Goal: Contribute content: Contribute content

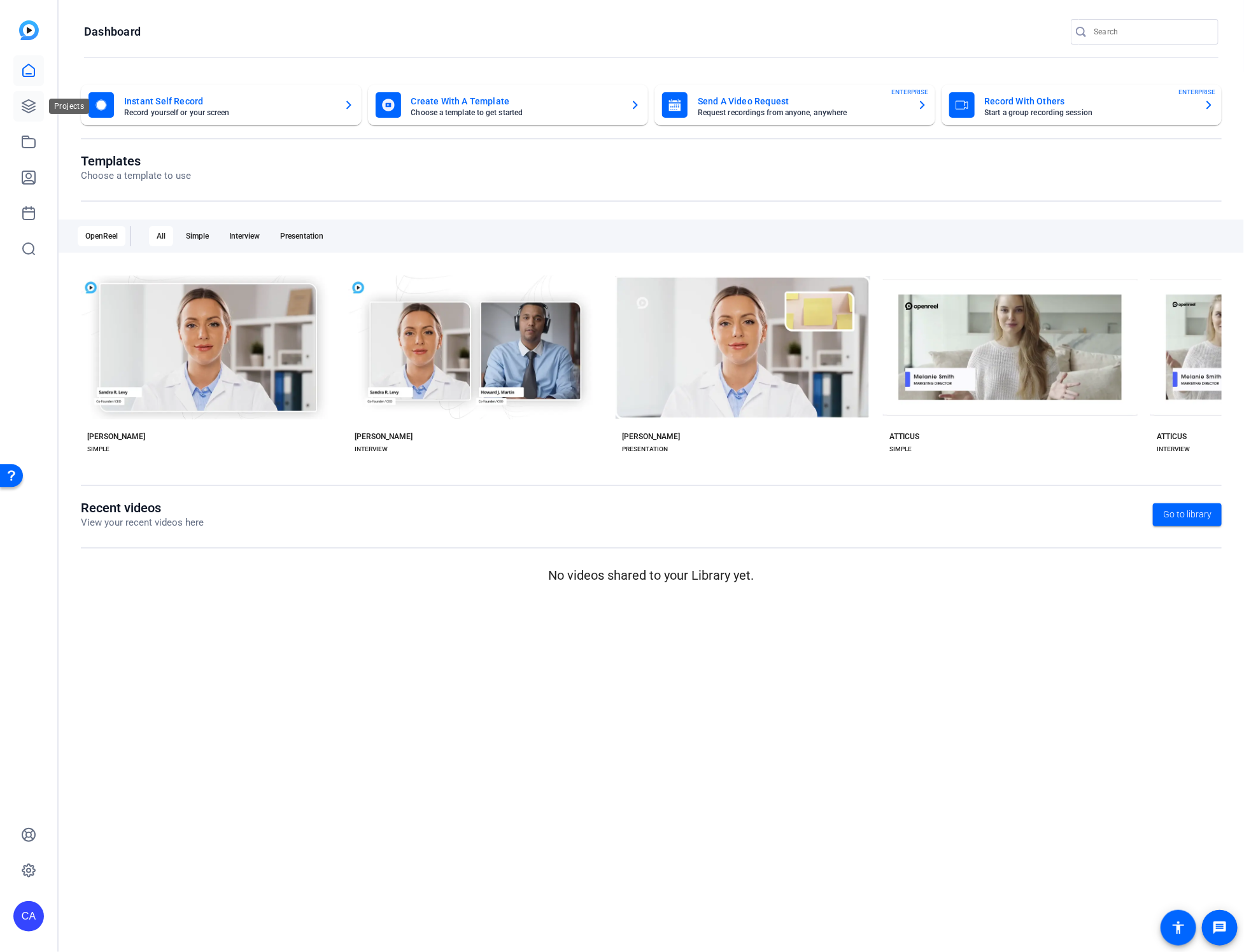
click at [25, 112] on icon at bounding box center [28, 106] width 12 height 12
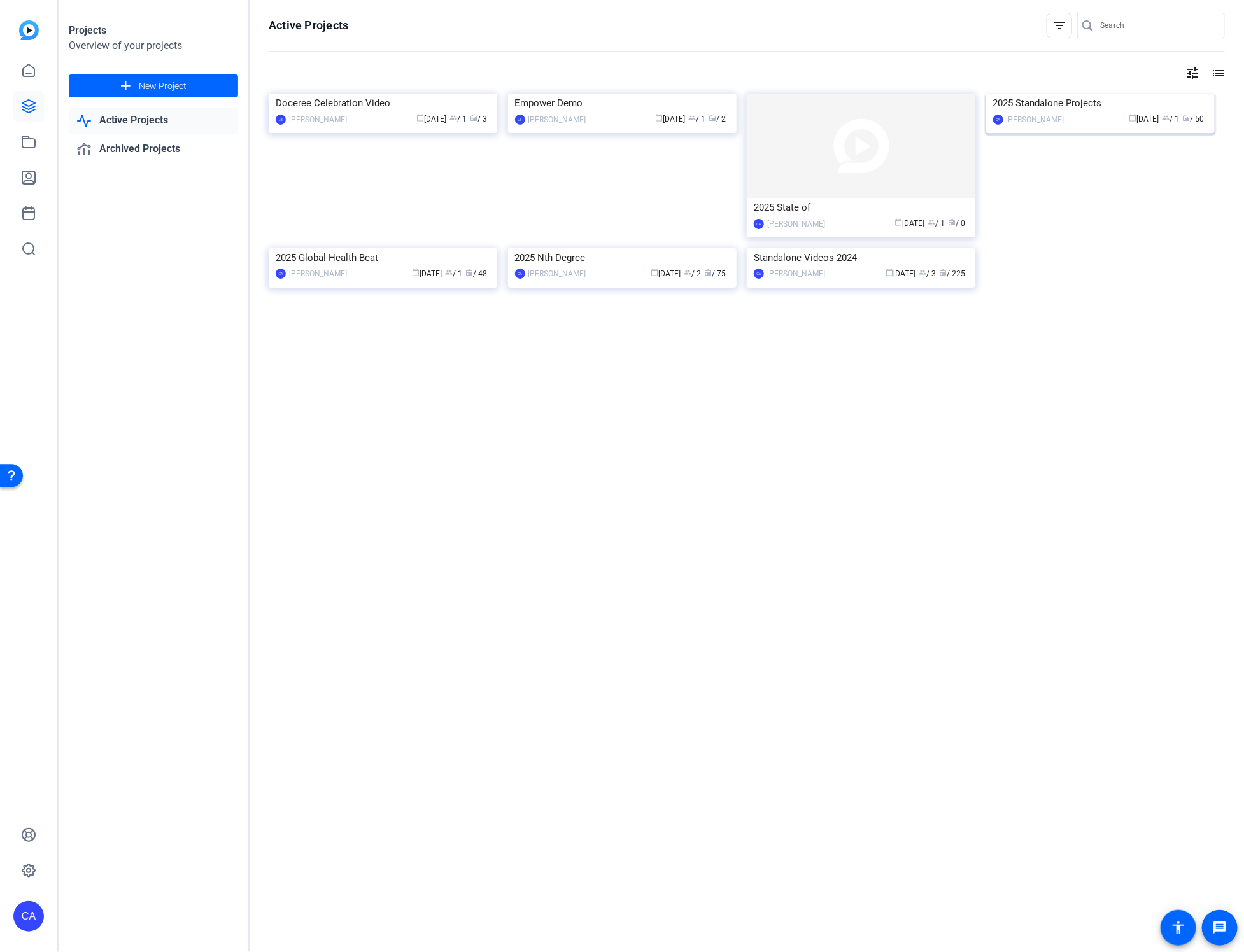
click at [1013, 93] on img at bounding box center [1101, 93] width 229 height 0
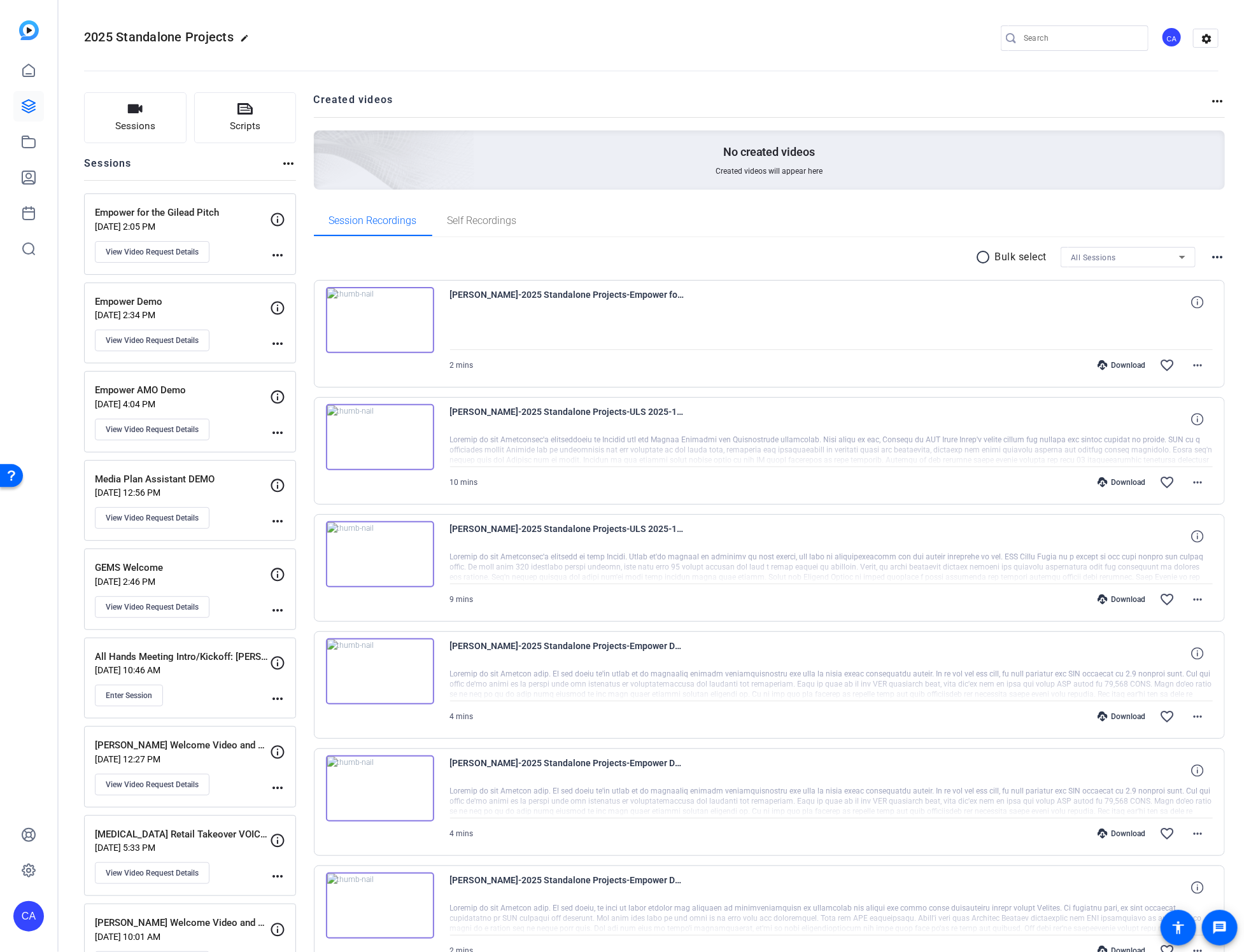
click at [280, 658] on icon at bounding box center [277, 663] width 15 height 15
click at [279, 659] on icon at bounding box center [277, 663] width 15 height 15
click at [276, 693] on mat-icon "more_horiz" at bounding box center [277, 699] width 15 height 15
click at [311, 711] on span "Edit Session" at bounding box center [309, 710] width 58 height 15
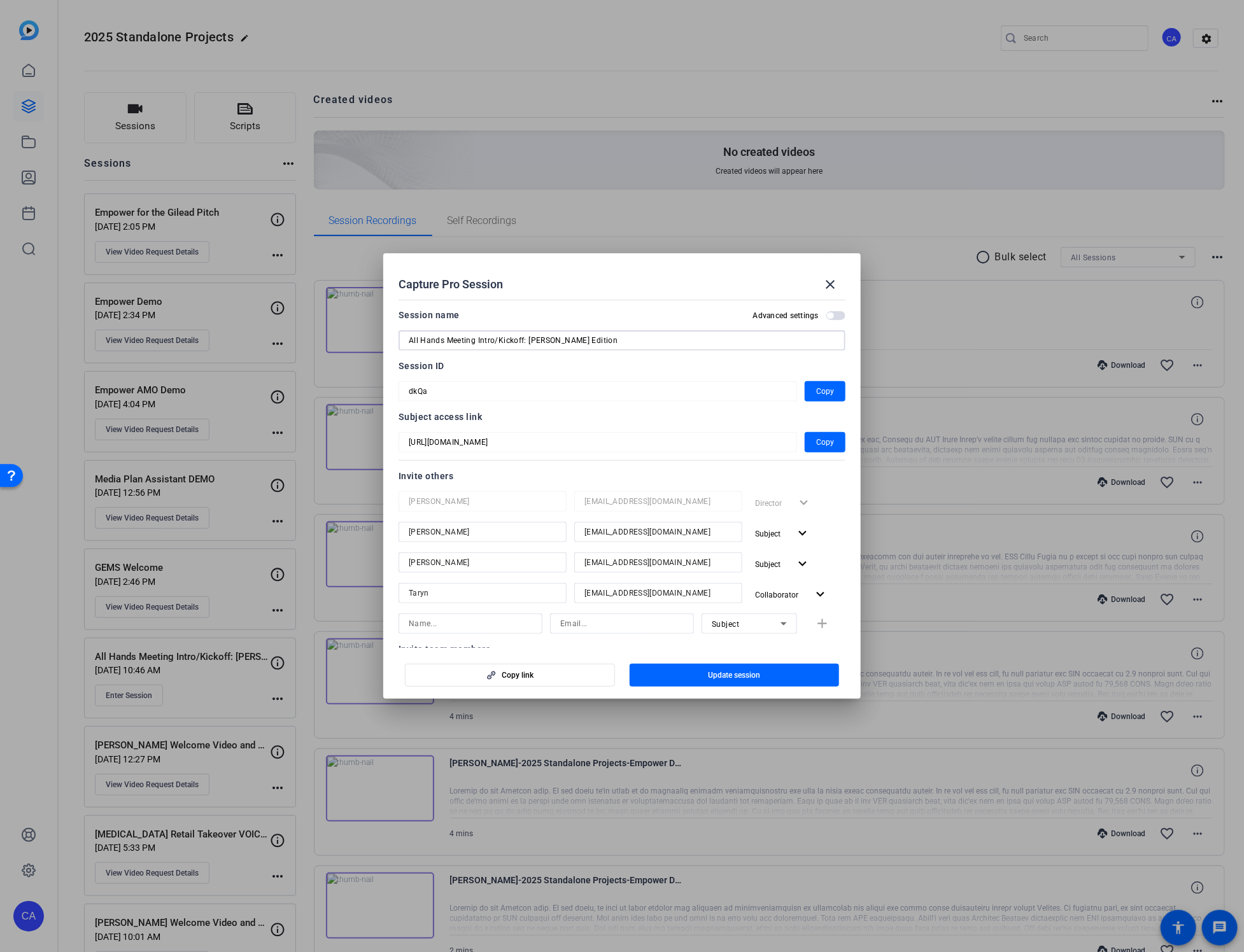
click at [535, 342] on input "All Hands Meeting Intro/Kickoff: [PERSON_NAME] Edition" at bounding box center [622, 340] width 426 height 15
type input "All Hands Meeting Intro/Kickoff"
click at [737, 681] on span "button" at bounding box center [734, 675] width 210 height 31
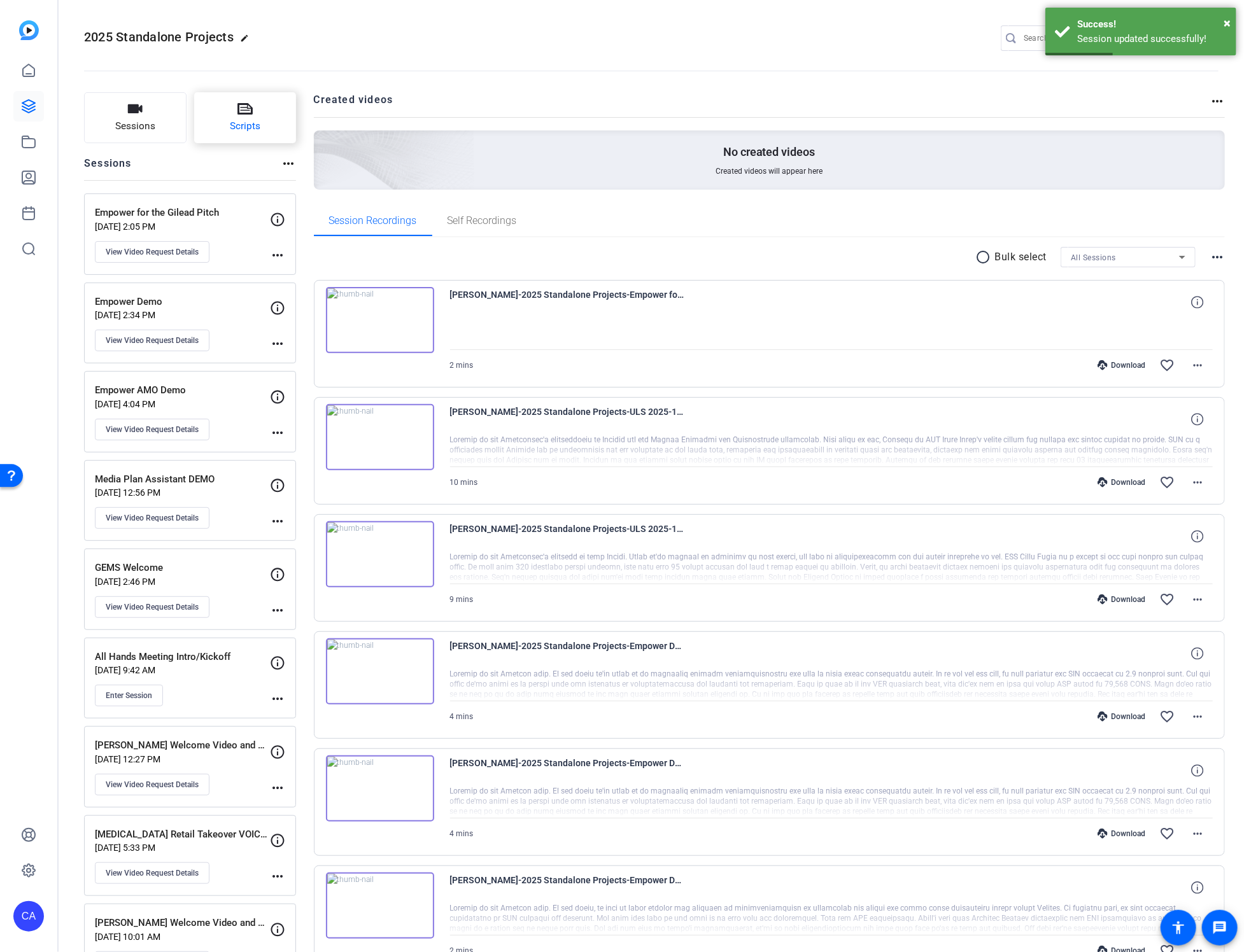
click at [214, 121] on button "Scripts" at bounding box center [245, 118] width 103 height 51
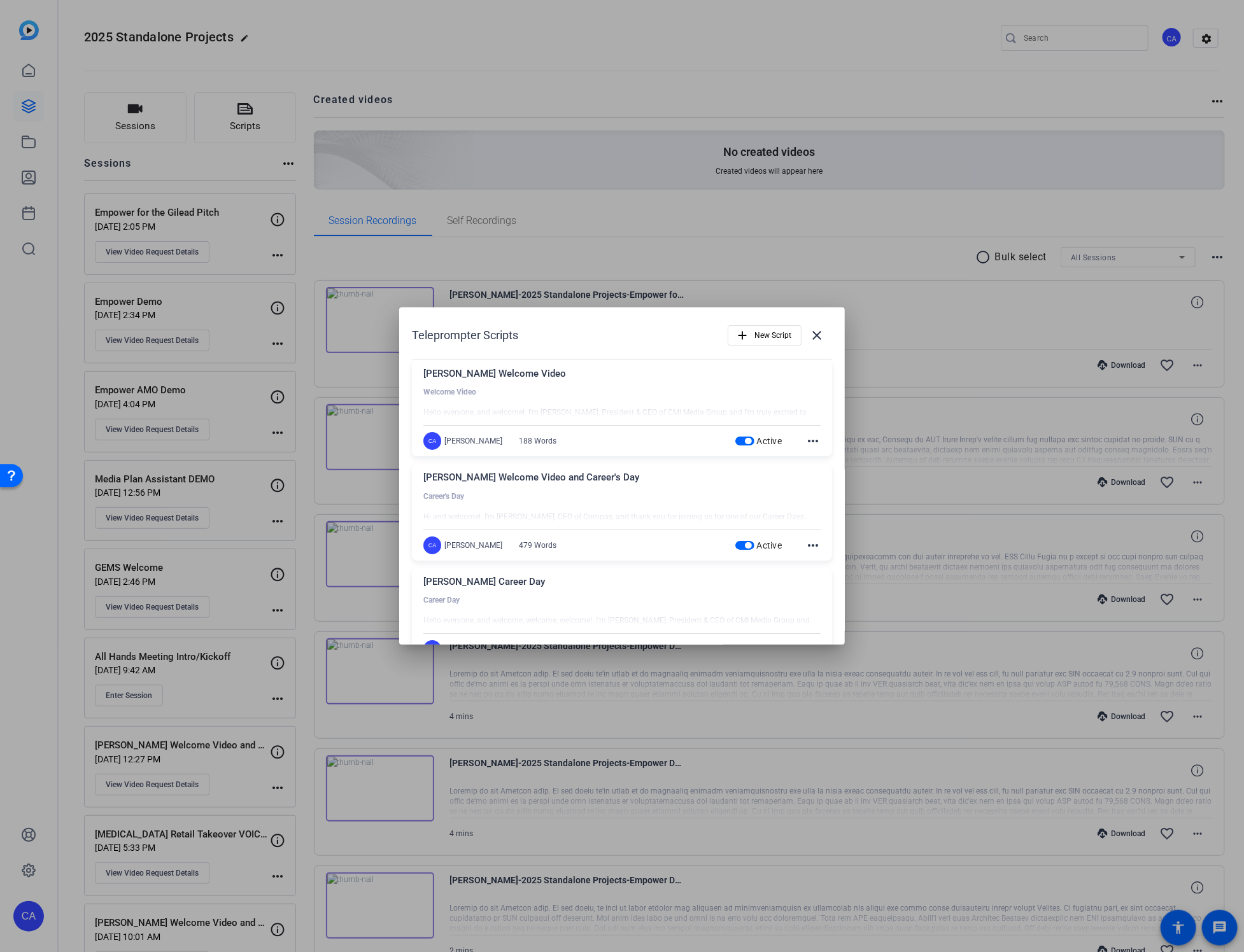
click at [752, 441] on span "button" at bounding box center [746, 441] width 19 height 9
click at [739, 546] on span "button" at bounding box center [746, 546] width 19 height 9
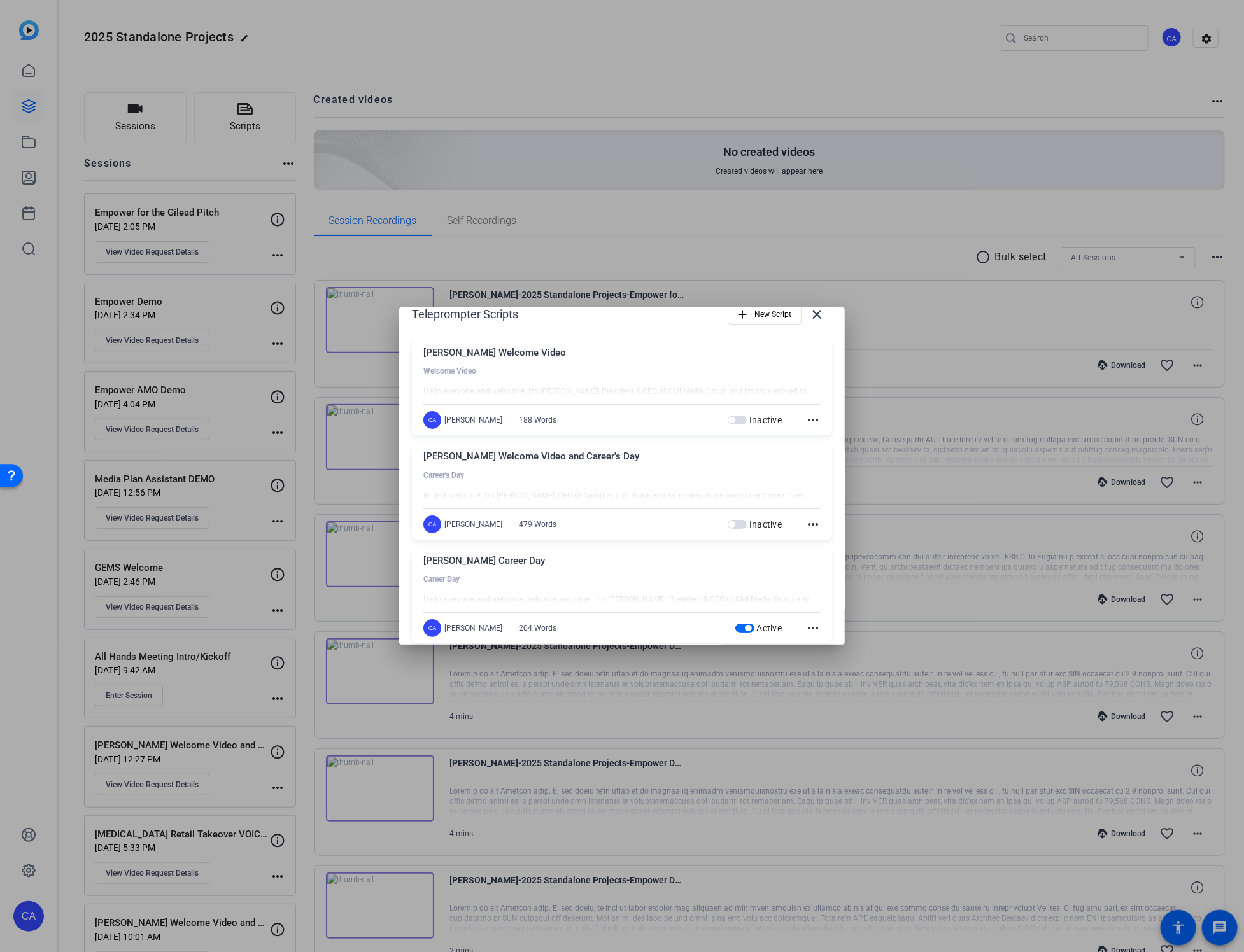
scroll to position [39, 0]
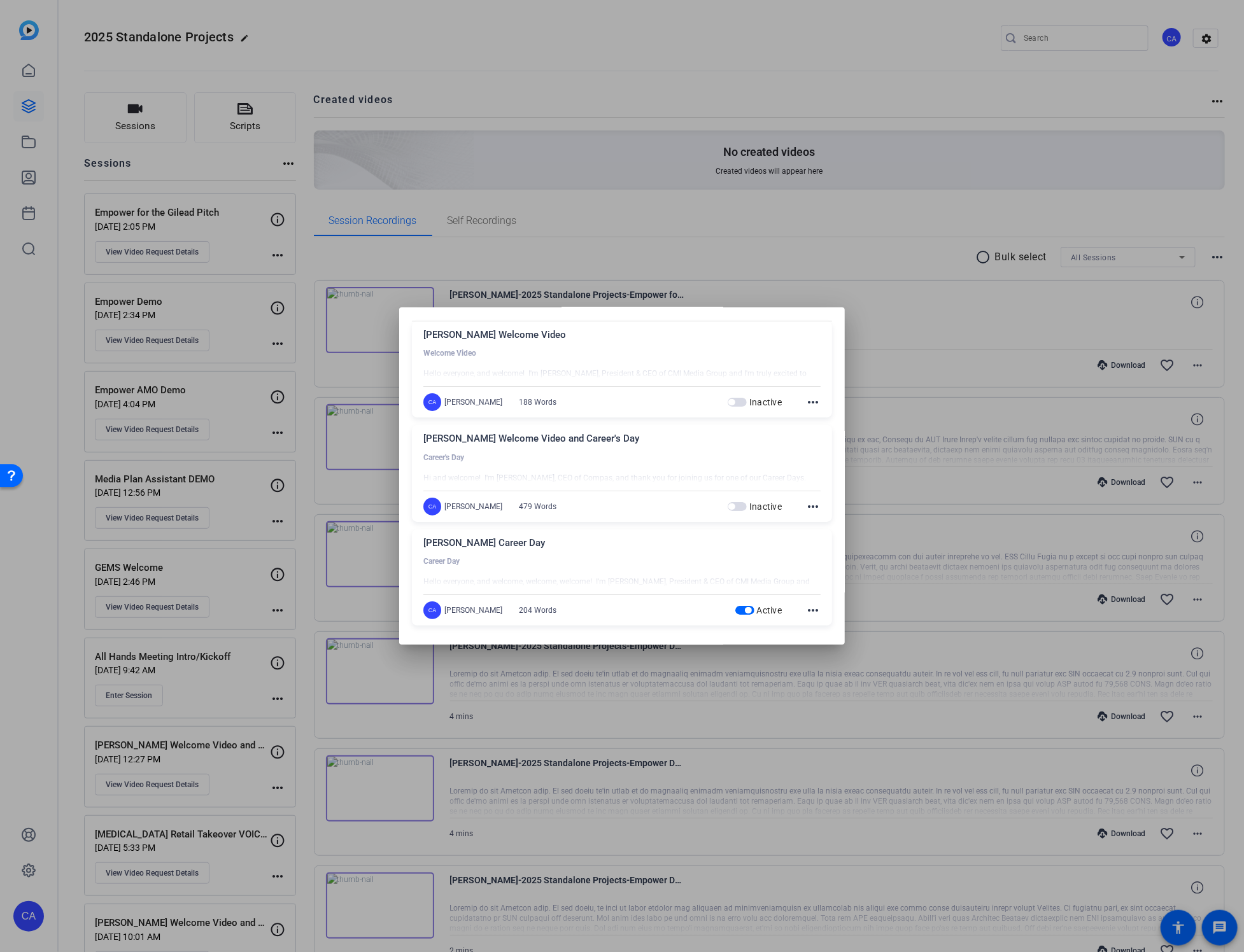
click at [735, 596] on div "[PERSON_NAME] Career Day Career Day Hello everyone, and welcome, welcome, welco…" at bounding box center [622, 578] width 420 height 97
click at [740, 606] on span "button" at bounding box center [746, 610] width 19 height 9
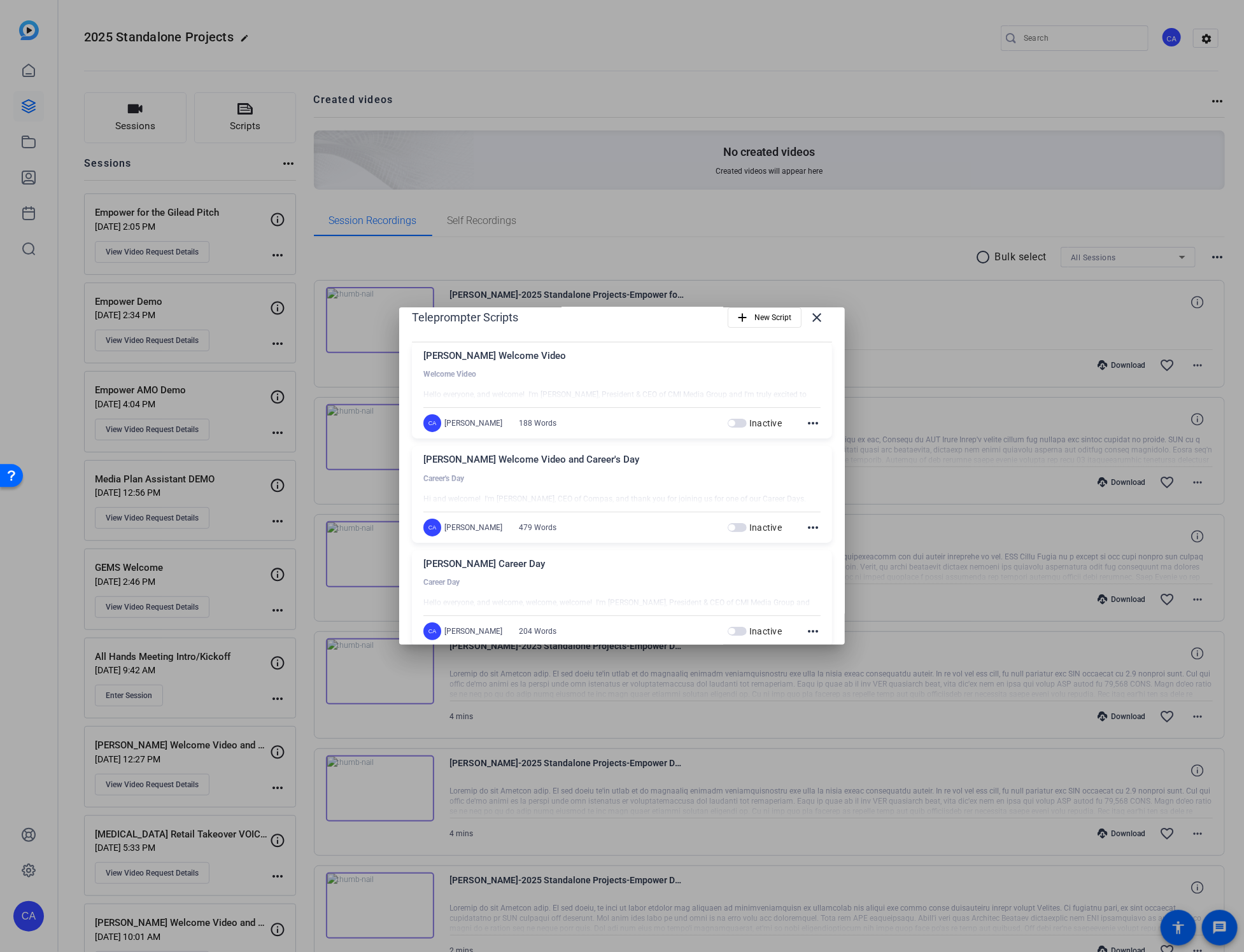
scroll to position [0, 0]
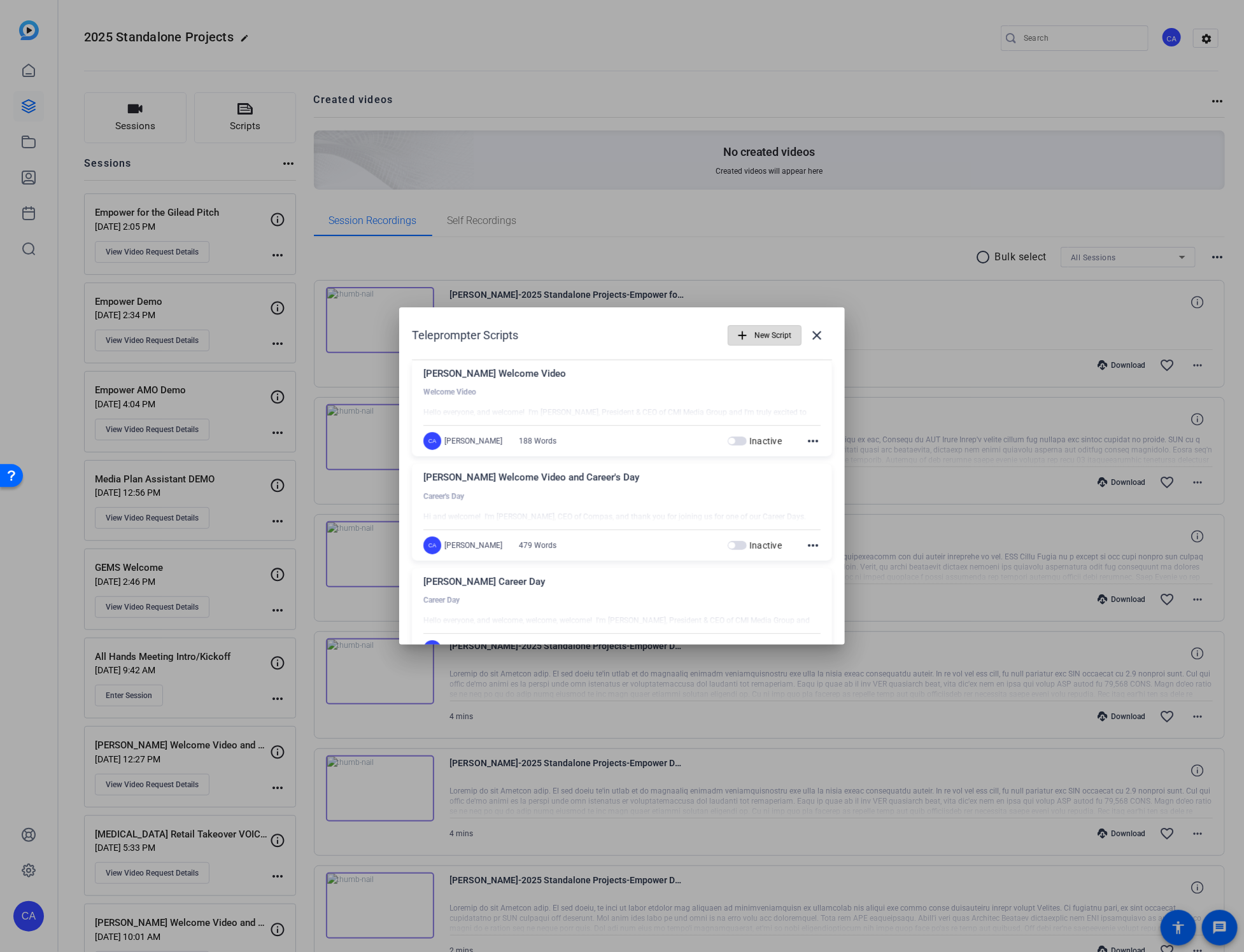
click at [767, 340] on span "New Script" at bounding box center [773, 336] width 37 height 25
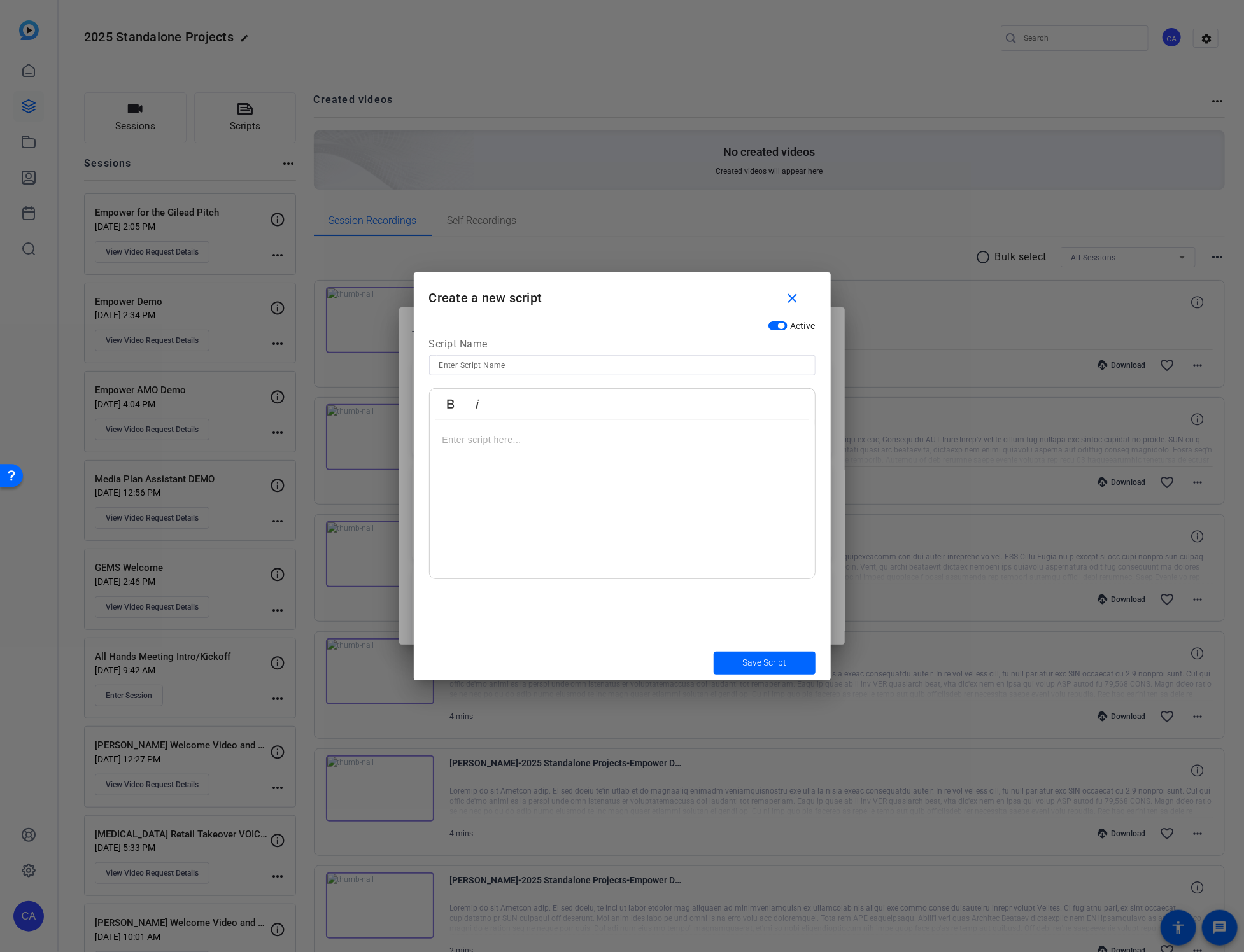
click at [591, 367] on input at bounding box center [622, 365] width 366 height 15
type input "[PERSON_NAME] All Hands Script INTRO PART 1"
click at [536, 454] on div at bounding box center [622, 499] width 385 height 159
click at [781, 666] on span "Save Script" at bounding box center [764, 663] width 44 height 13
click at [782, 658] on span "Save Script" at bounding box center [764, 663] width 44 height 13
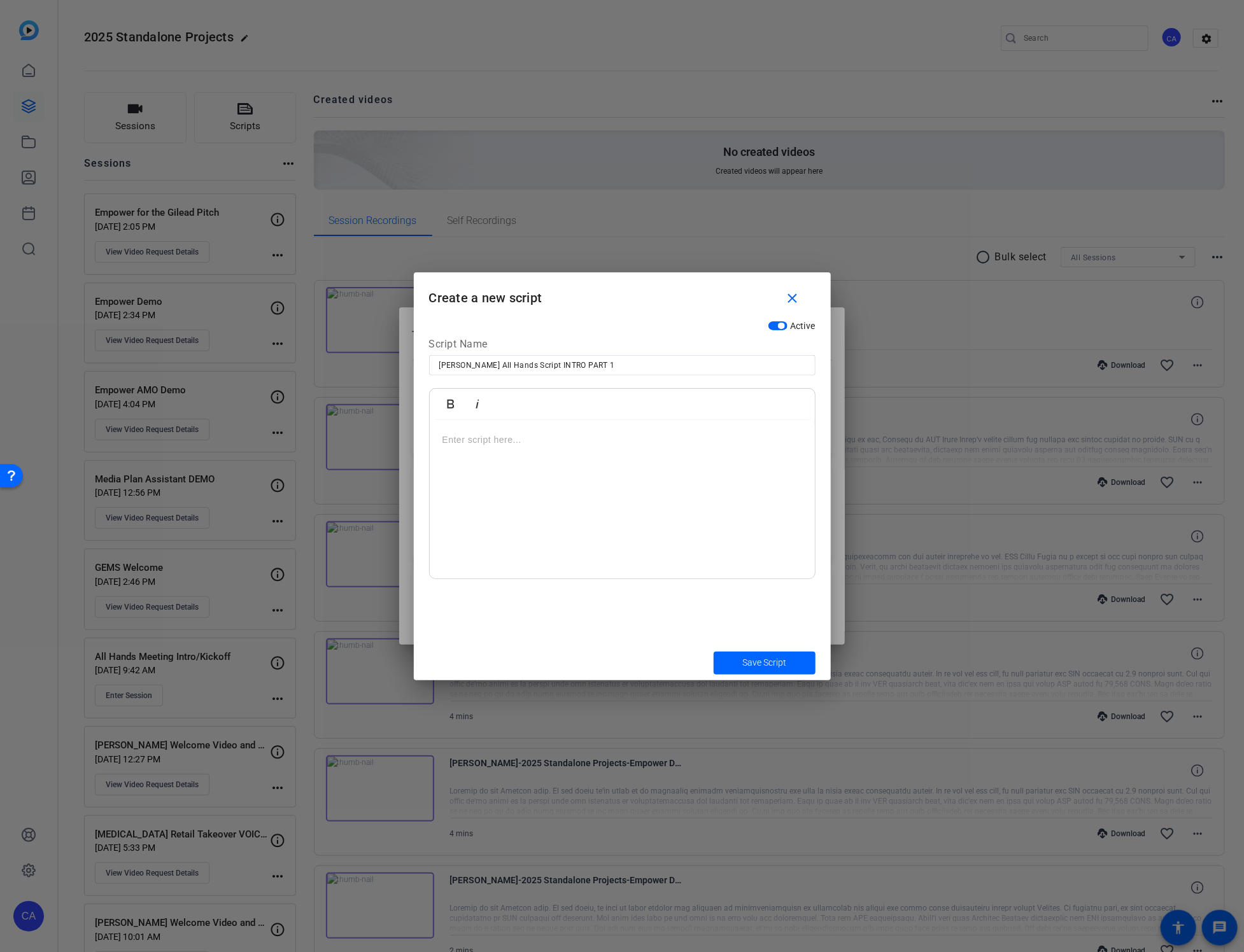
click at [534, 474] on div at bounding box center [622, 499] width 385 height 159
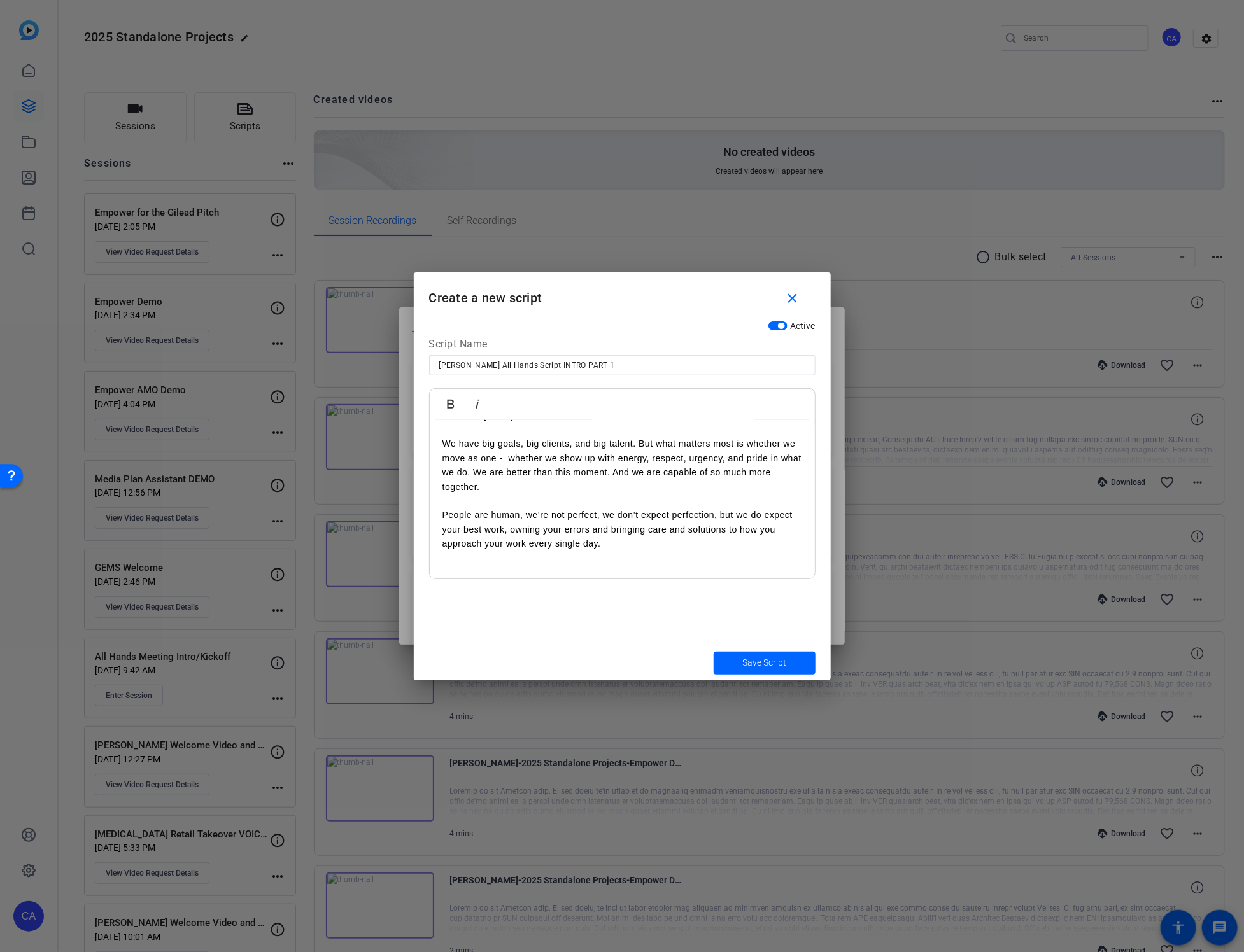
scroll to position [110, 0]
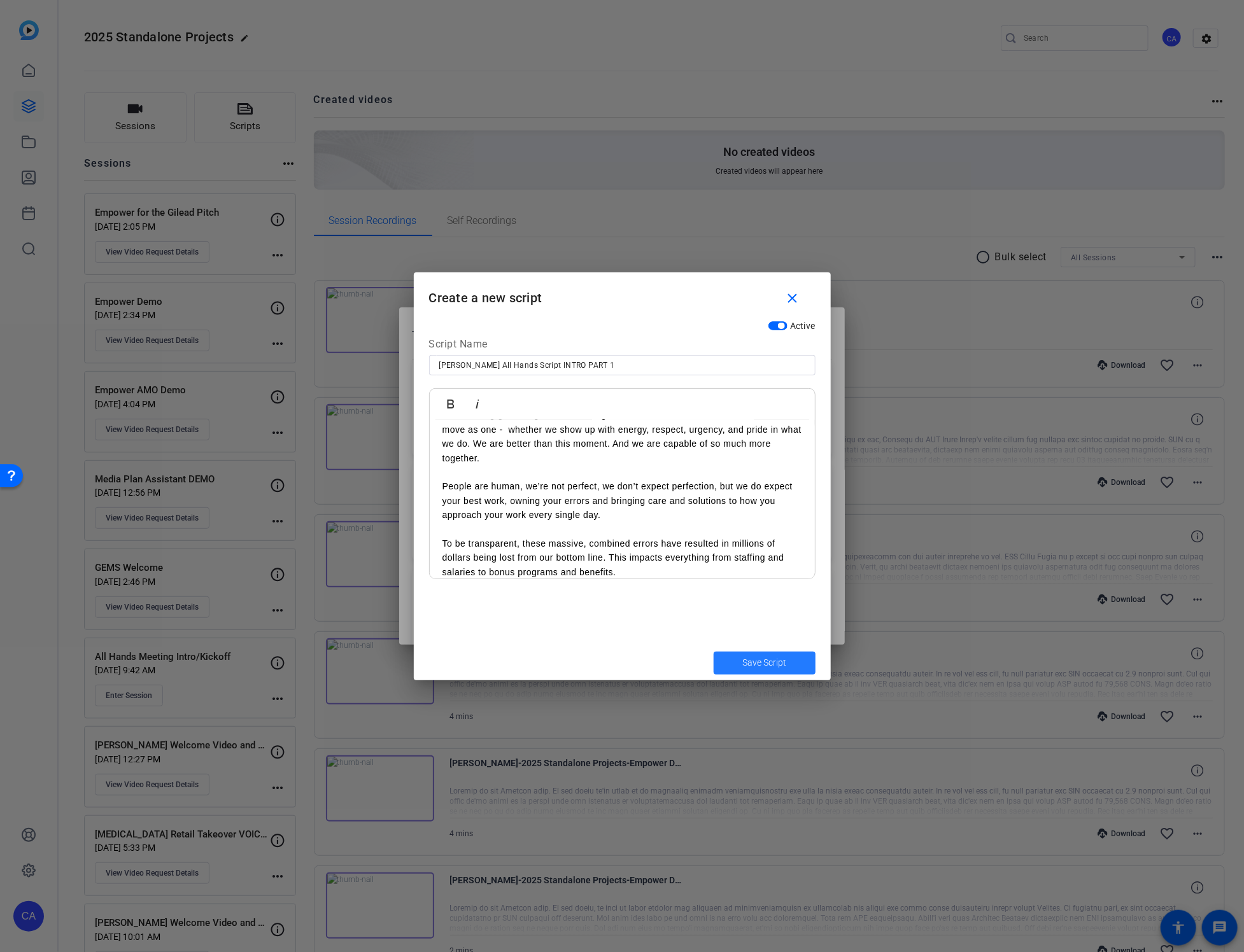
click at [761, 657] on span "Save Script" at bounding box center [764, 663] width 44 height 13
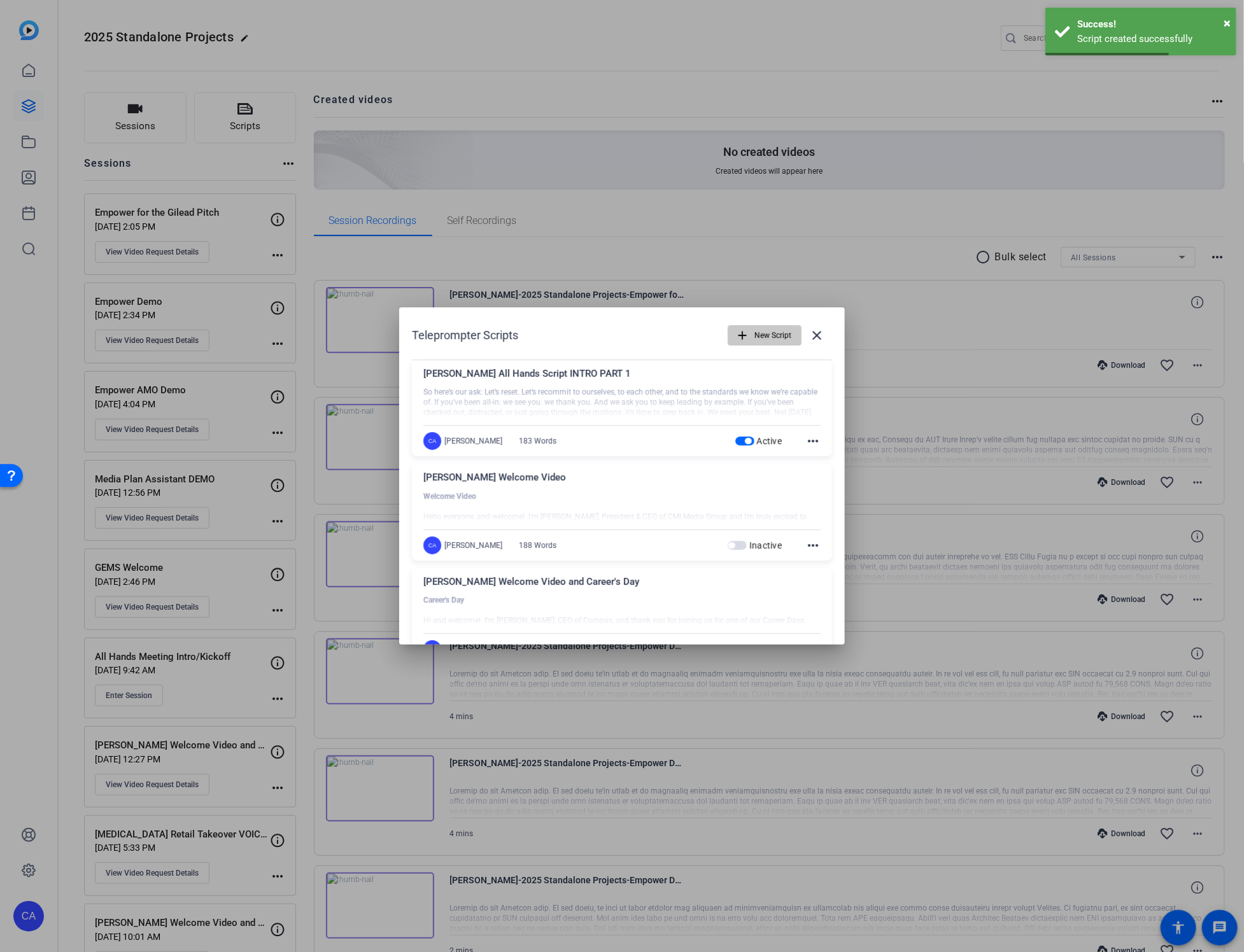
click at [773, 334] on span "New Script" at bounding box center [773, 336] width 37 height 25
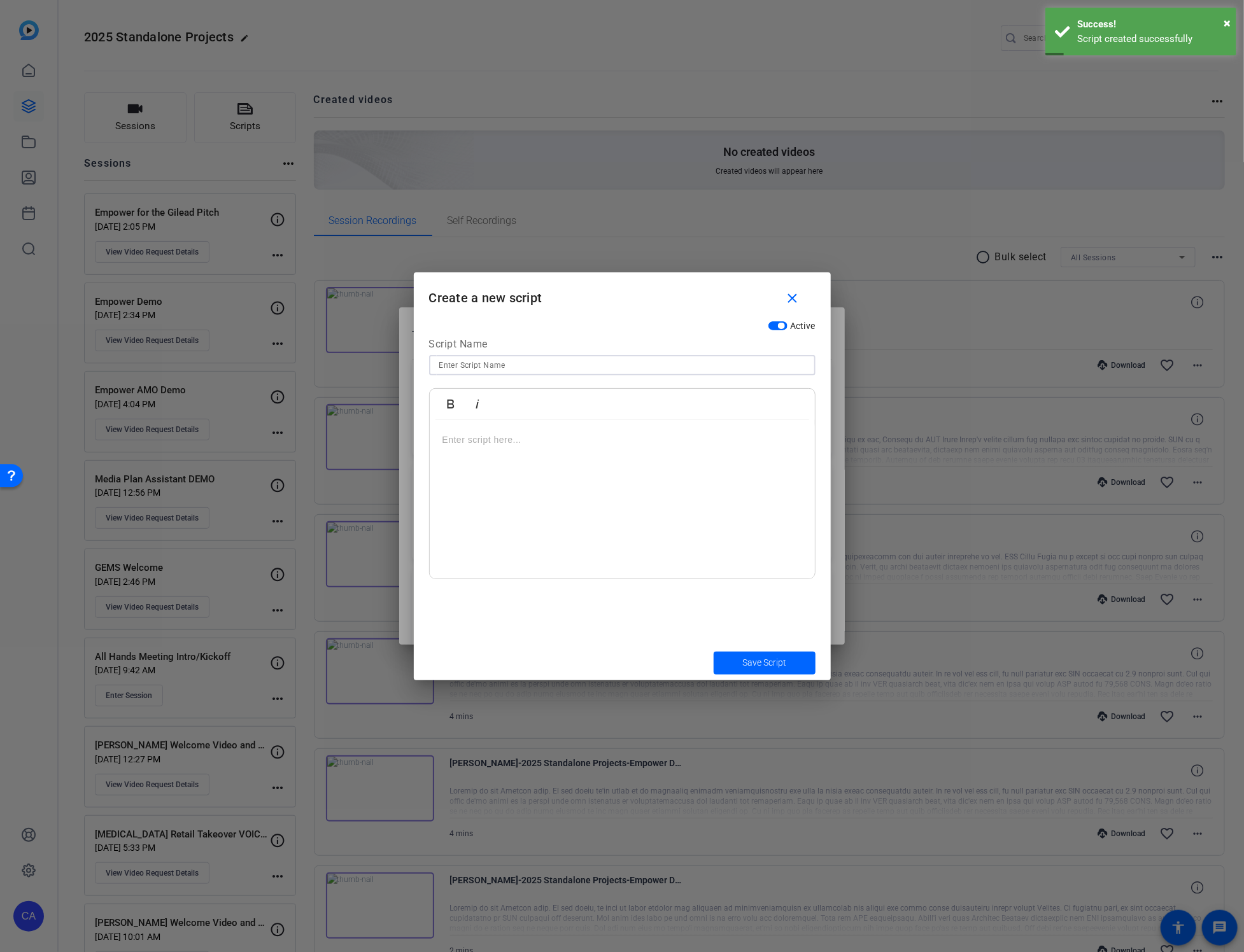
click at [488, 367] on input at bounding box center [622, 365] width 366 height 15
click at [790, 301] on mat-icon "close" at bounding box center [792, 299] width 16 height 16
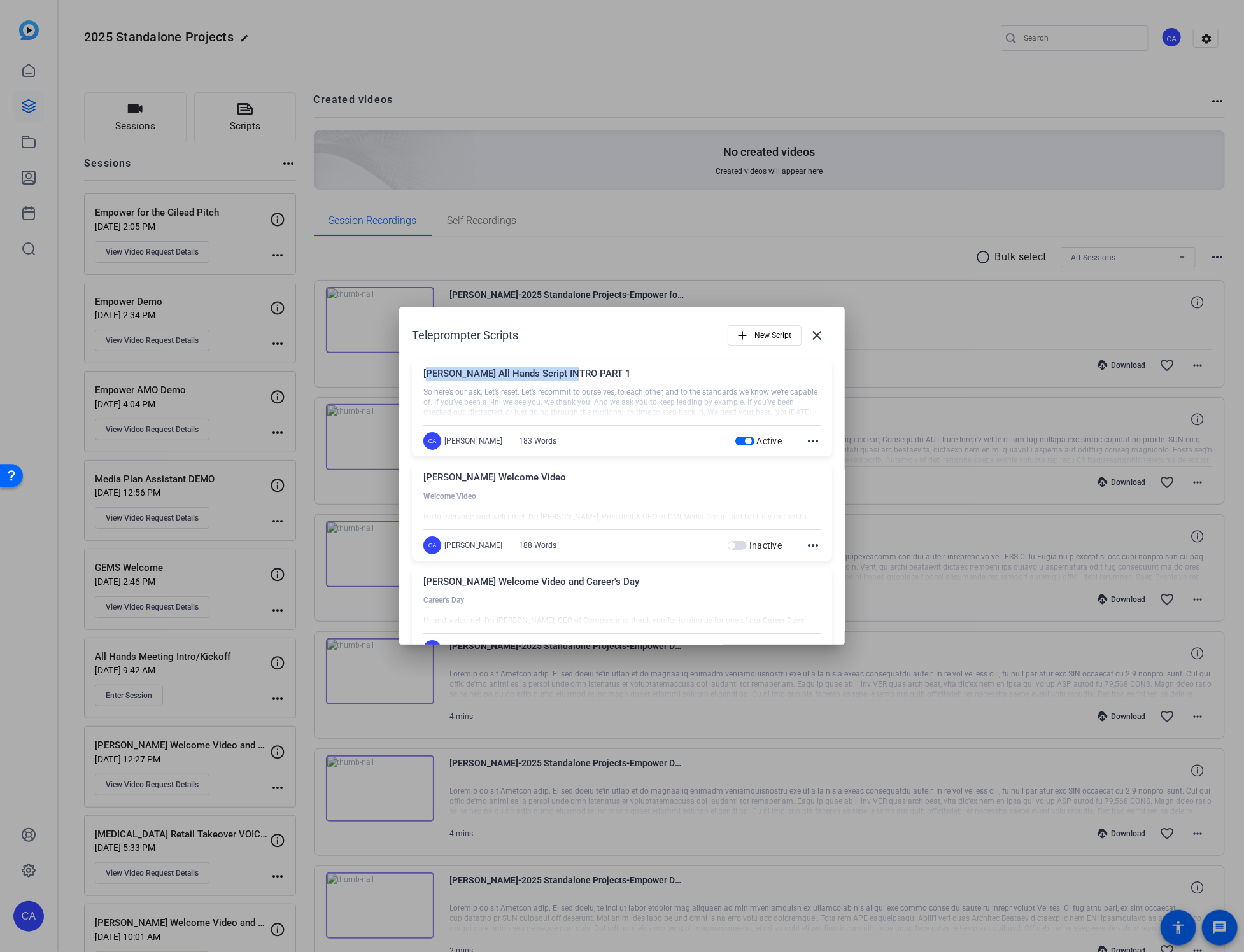
drag, startPoint x: 428, startPoint y: 371, endPoint x: 607, endPoint y: 370, distance: 179.0
click at [607, 370] on div "[PERSON_NAME] All Hands Script INTRO PART 1" at bounding box center [622, 377] width 397 height 21
click at [596, 373] on div "[PERSON_NAME] All Hands Script INTRO PART 1" at bounding box center [622, 377] width 397 height 21
drag, startPoint x: 588, startPoint y: 373, endPoint x: 419, endPoint y: 375, distance: 169.0
click at [419, 375] on div "[PERSON_NAME] All Hands Script INTRO PART 1 So here’s our ask: Let’s reset. Let…" at bounding box center [622, 409] width 420 height 97
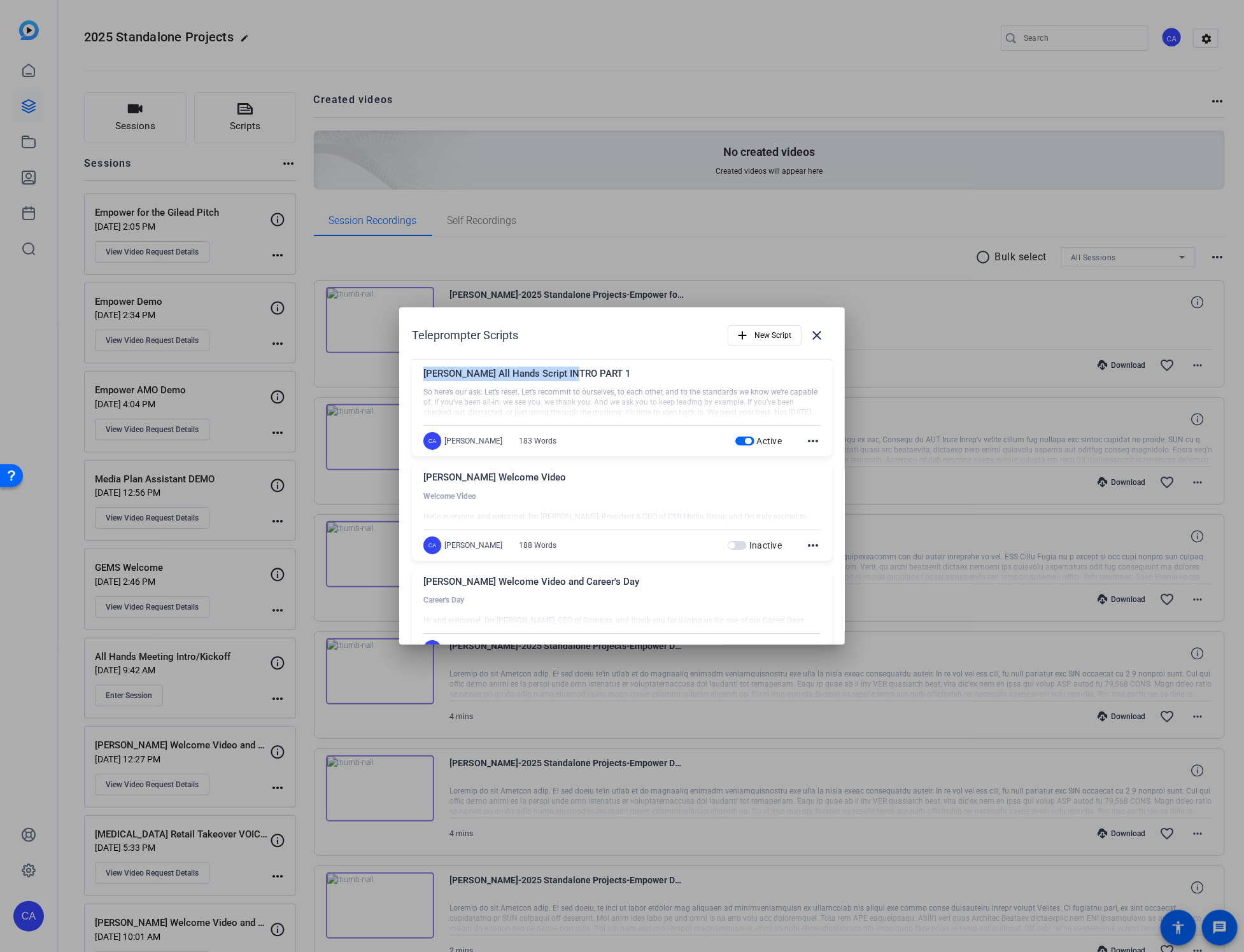
copy div "[PERSON_NAME] All Hands Script INTRO PART 1"
click at [789, 341] on span "New Script" at bounding box center [773, 336] width 37 height 25
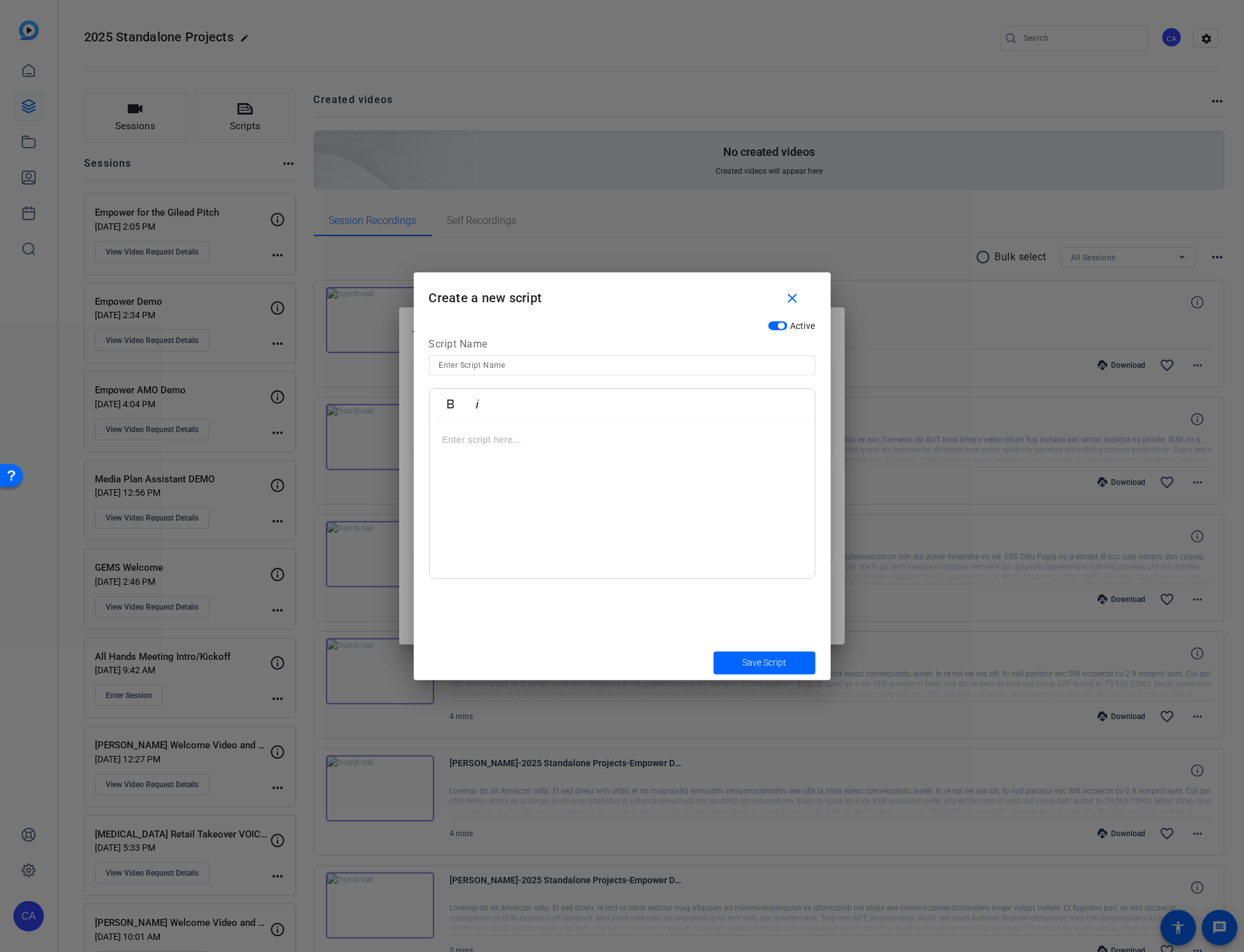
click at [507, 352] on div "Script Name" at bounding box center [622, 346] width 387 height 19
click at [490, 376] on div at bounding box center [622, 382] width 387 height 14
click at [491, 374] on div at bounding box center [622, 365] width 366 height 20
click at [492, 361] on input at bounding box center [622, 365] width 366 height 15
paste input "[PERSON_NAME] All Hands Script INTRO PART 1"
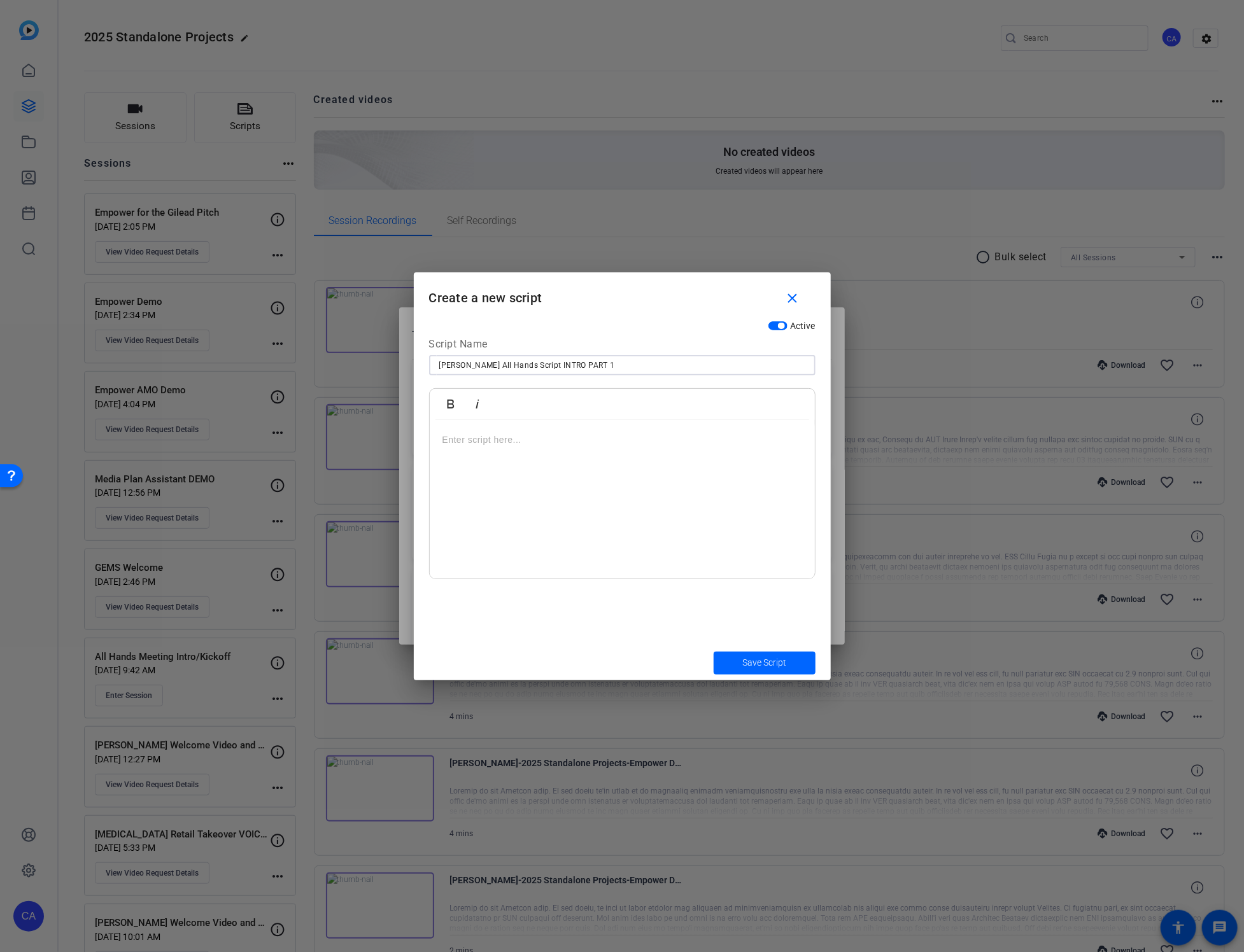
click at [531, 366] on input "[PERSON_NAME] All Hands Script INTRO PART 1" at bounding box center [622, 365] width 366 height 15
click at [674, 361] on input "[PERSON_NAME] All Hands Script SLIDES PART 1" at bounding box center [622, 365] width 366 height 15
type input "[PERSON_NAME] All Hands Script SLIDES PART 2"
